Goal: Information Seeking & Learning: Learn about a topic

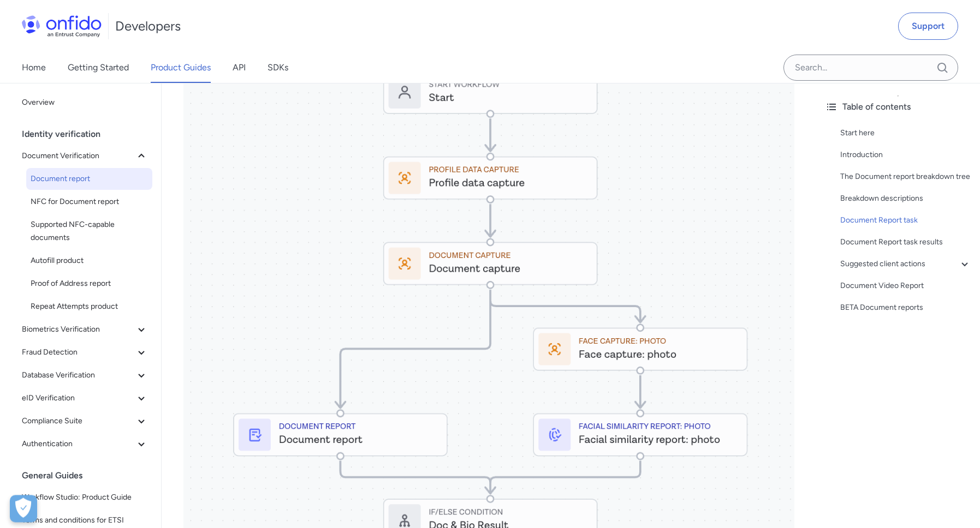
scroll to position [5101, 0]
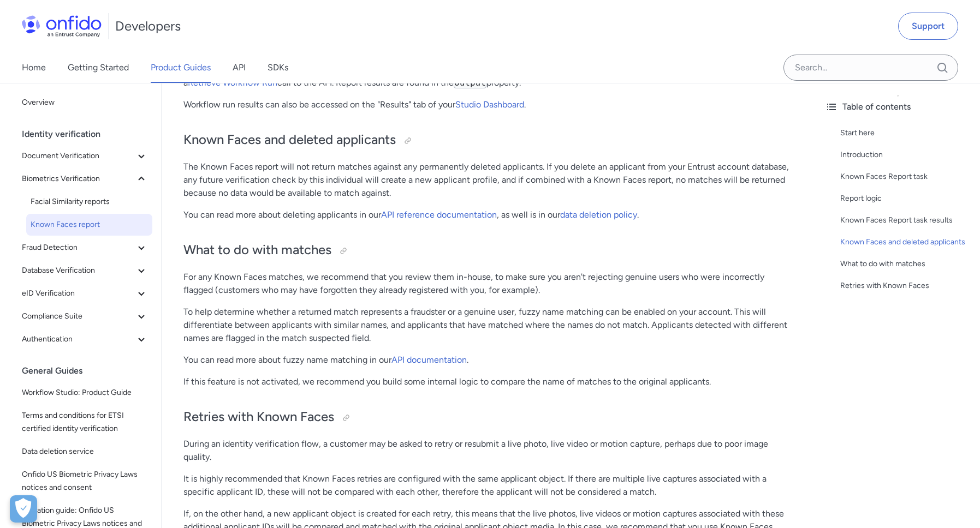
scroll to position [1875, 0]
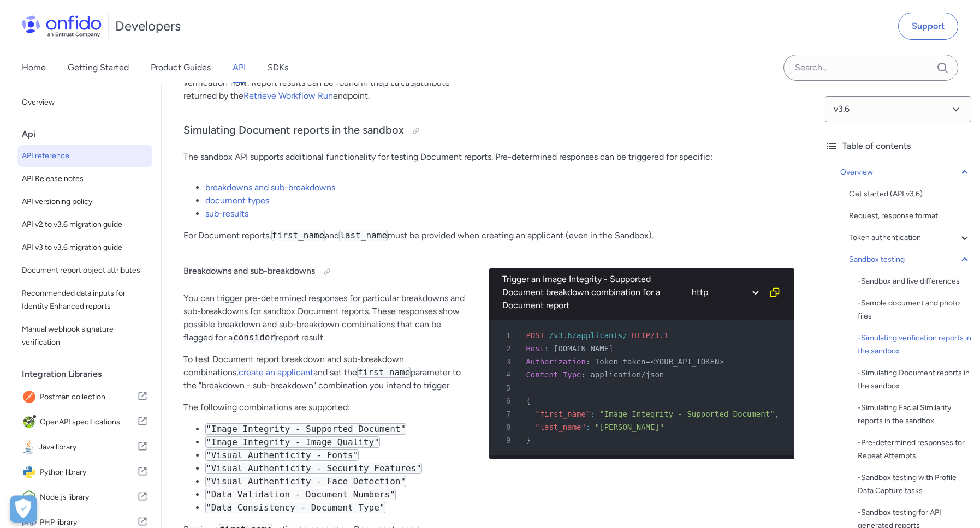
scroll to position [2675, 0]
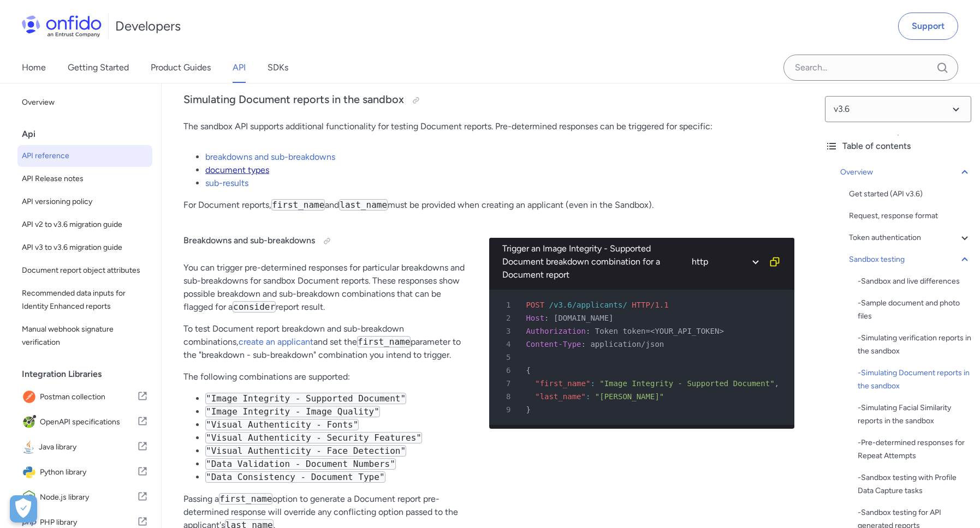
click at [240, 175] on link "document types" at bounding box center [237, 170] width 64 height 10
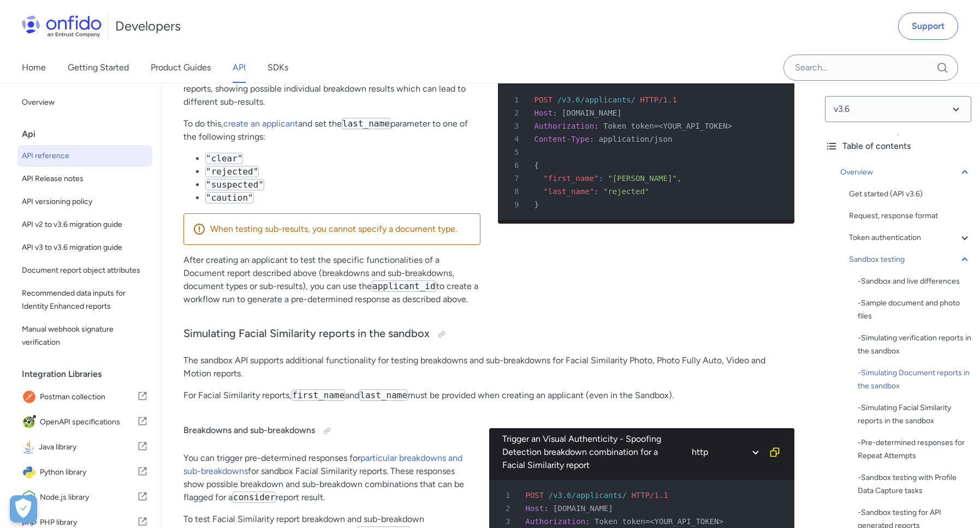
scroll to position [3870, 0]
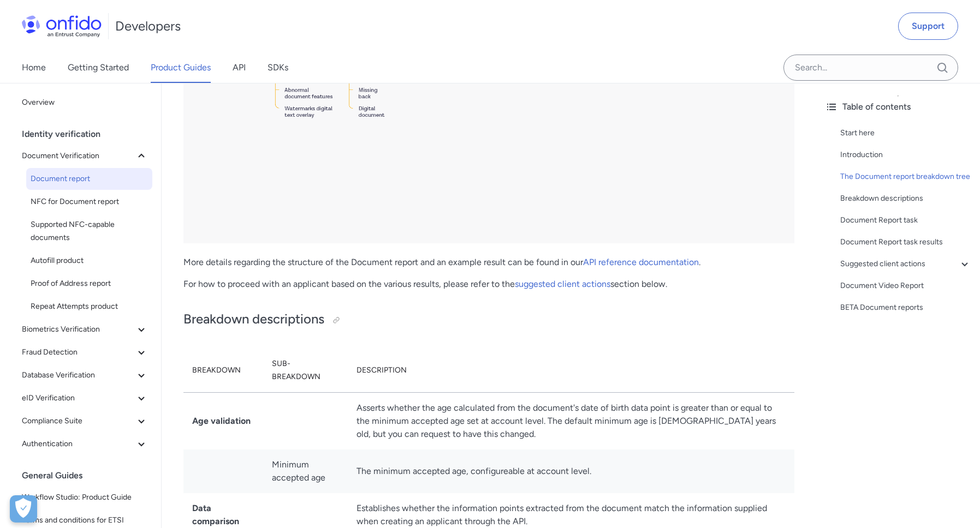
scroll to position [2675, 0]
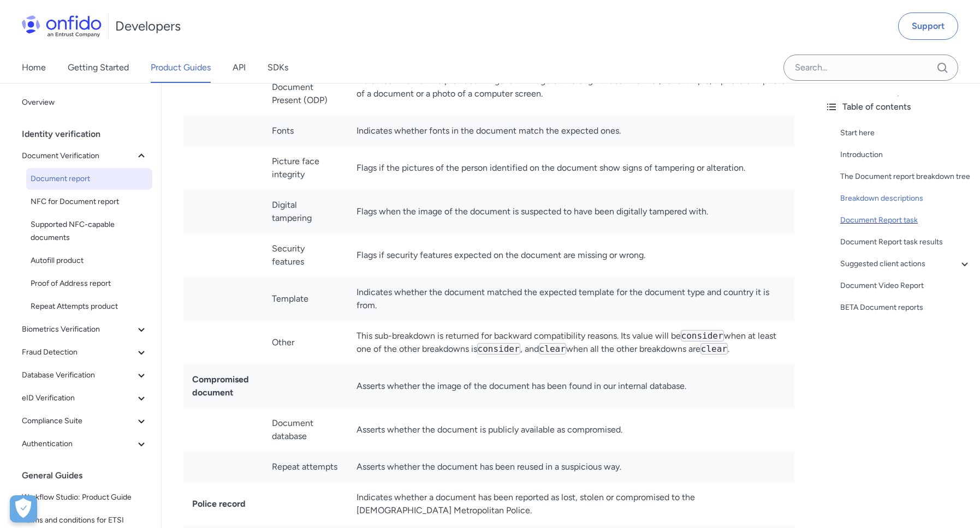
click at [894, 217] on div "Document Report task" at bounding box center [905, 220] width 131 height 13
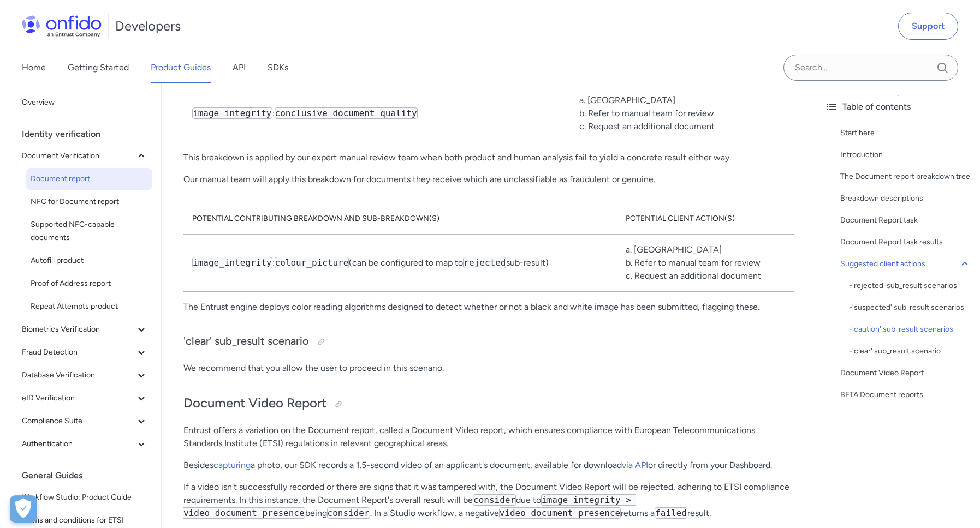
scroll to position [8110, 0]
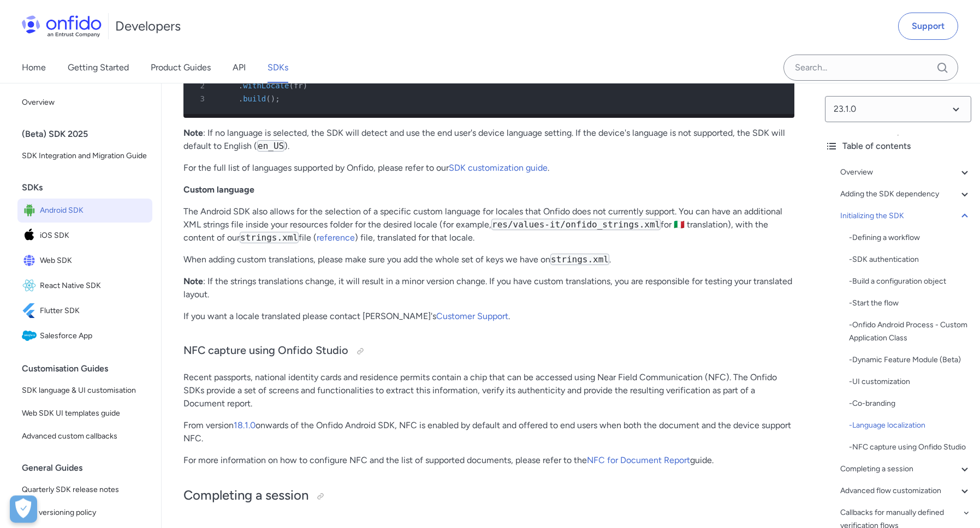
scroll to position [7465, 0]
